Goal: Task Accomplishment & Management: Manage account settings

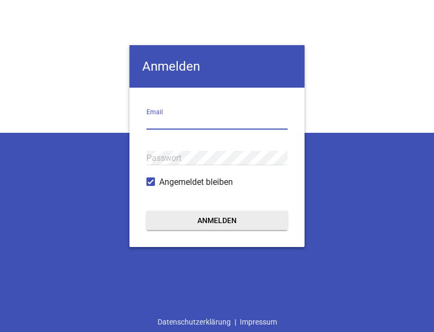
click at [207, 119] on input "email" at bounding box center [217, 122] width 141 height 14
type input "[EMAIL_ADDRESS][DOMAIN_NAME]"
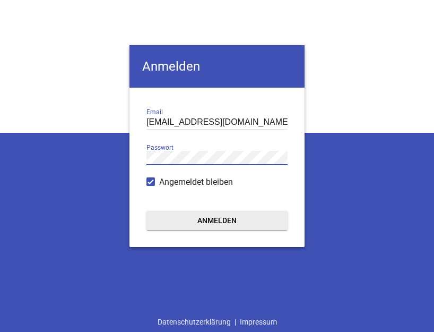
click at [147, 211] on button "Anmelden" at bounding box center [217, 220] width 141 height 19
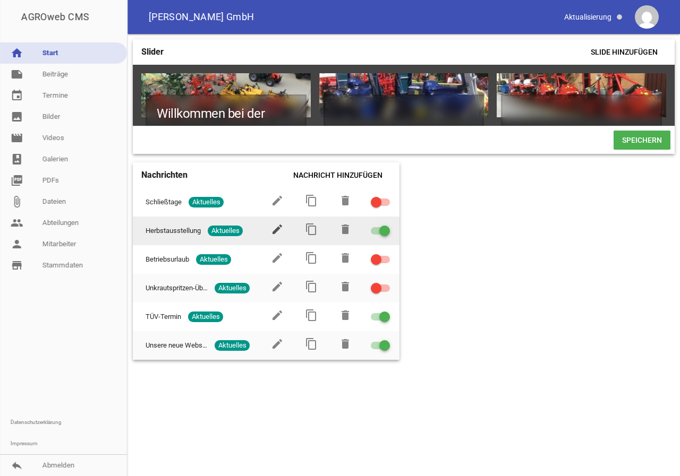
click at [279, 234] on icon "edit" at bounding box center [277, 229] width 13 height 13
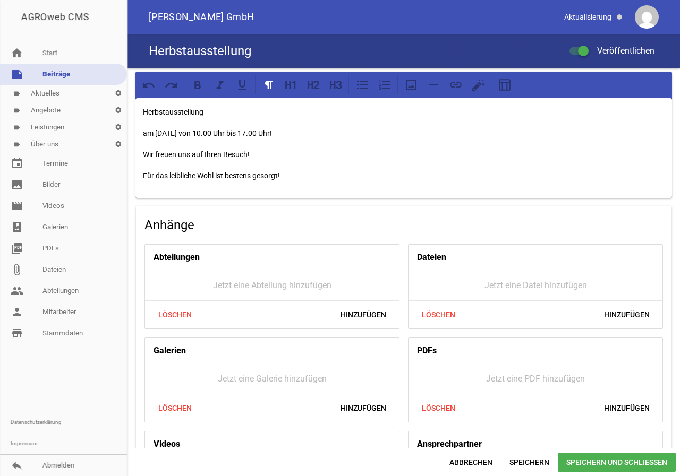
click at [434, 49] on div at bounding box center [578, 50] width 19 height 7
click at [434, 45] on input "Veröffentlichen" at bounding box center [584, 45] width 0 height 0
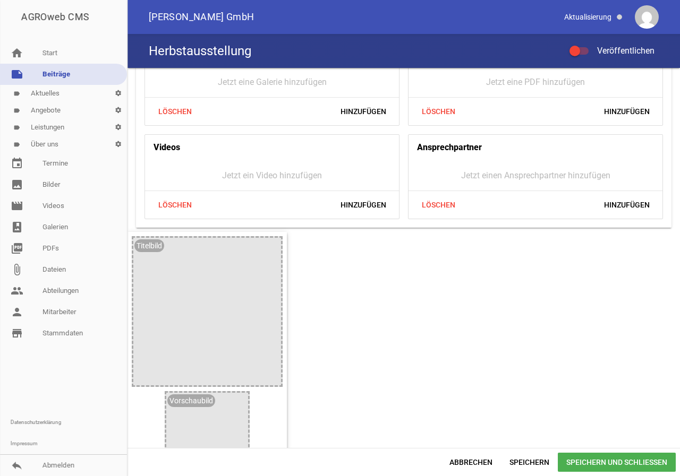
scroll to position [319, 0]
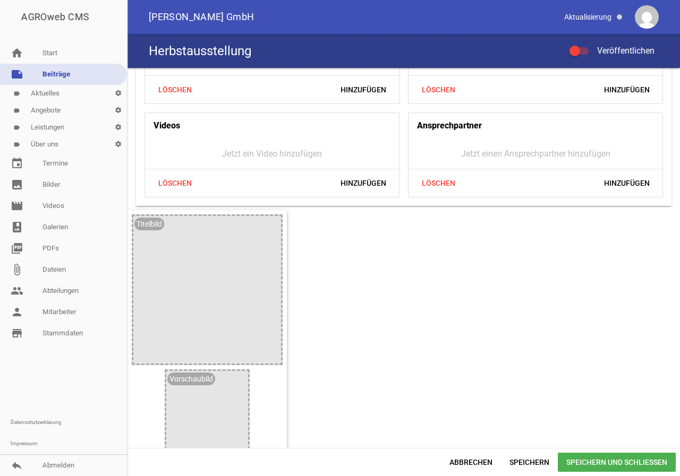
click at [434, 331] on span "Speichern und Schließen" at bounding box center [616, 462] width 118 height 19
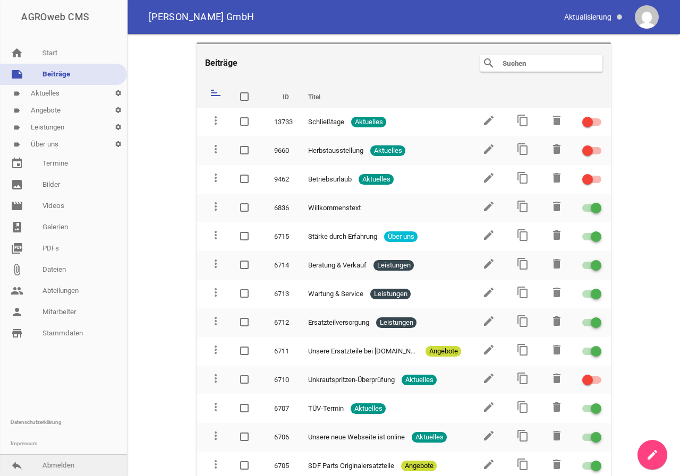
click at [61, 331] on link "reply Abmelden" at bounding box center [63, 465] width 127 height 21
